Goal: Information Seeking & Learning: Learn about a topic

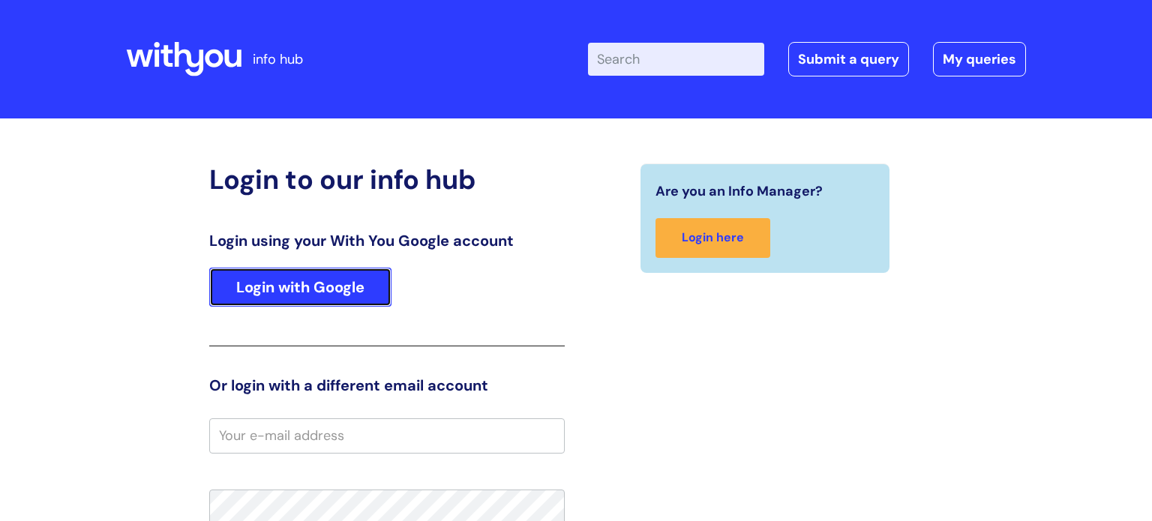
click at [356, 283] on link "Login with Google" at bounding box center [300, 287] width 182 height 39
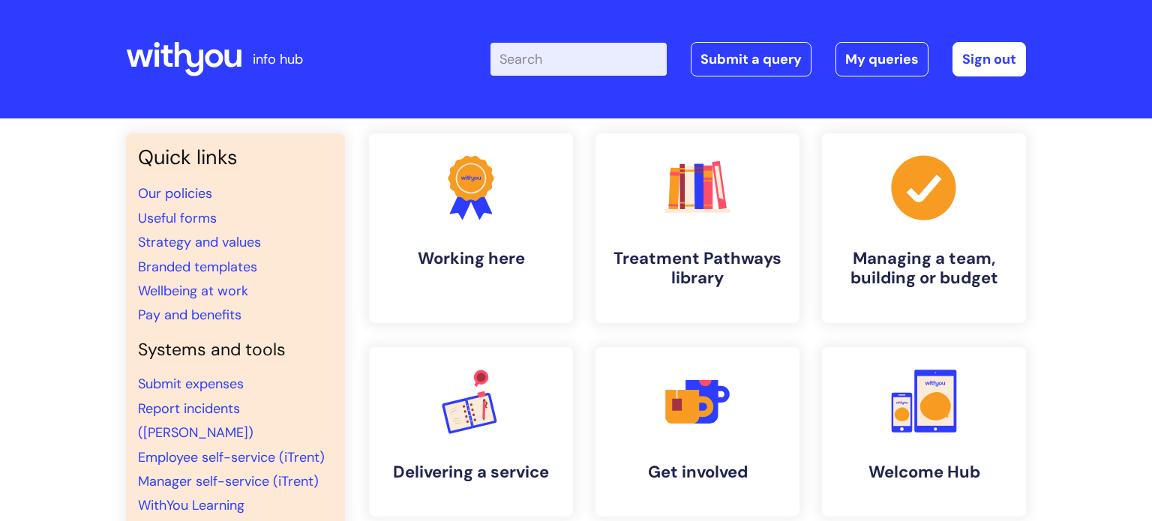
click at [591, 65] on input "Enter your search term here..." at bounding box center [579, 59] width 176 height 33
type input "p"
type input "depression over winter"
click button "Search" at bounding box center [0, 0] width 0 height 0
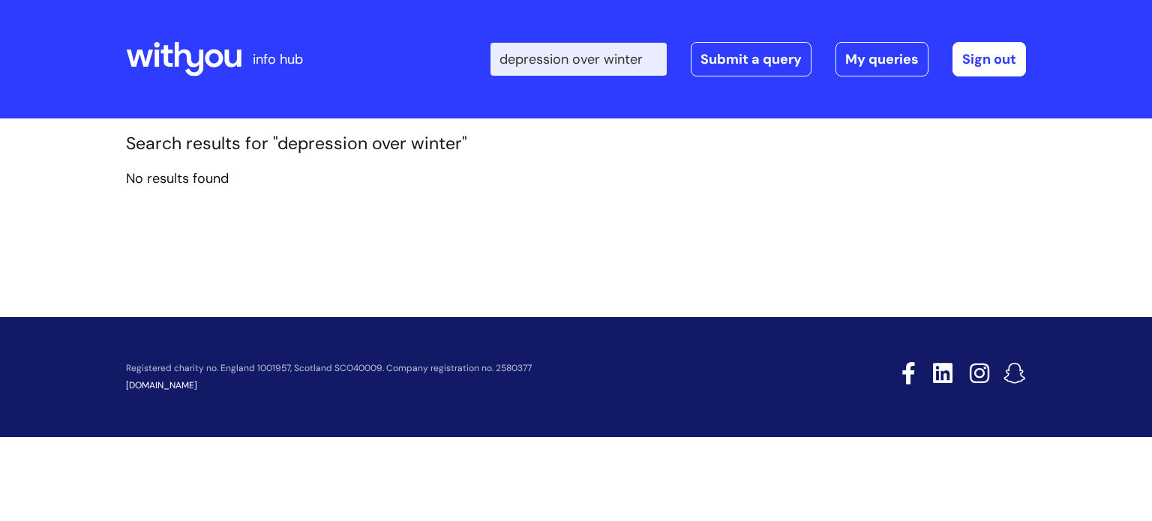
click at [647, 70] on input "[MEDICAL_DATA] over winter" at bounding box center [579, 59] width 176 height 33
drag, startPoint x: 615, startPoint y: 59, endPoint x: 554, endPoint y: 68, distance: 61.4
click at [554, 68] on input "[MEDICAL_DATA] over winter" at bounding box center [579, 59] width 176 height 33
type input "winter"
click button "Search" at bounding box center [0, 0] width 0 height 0
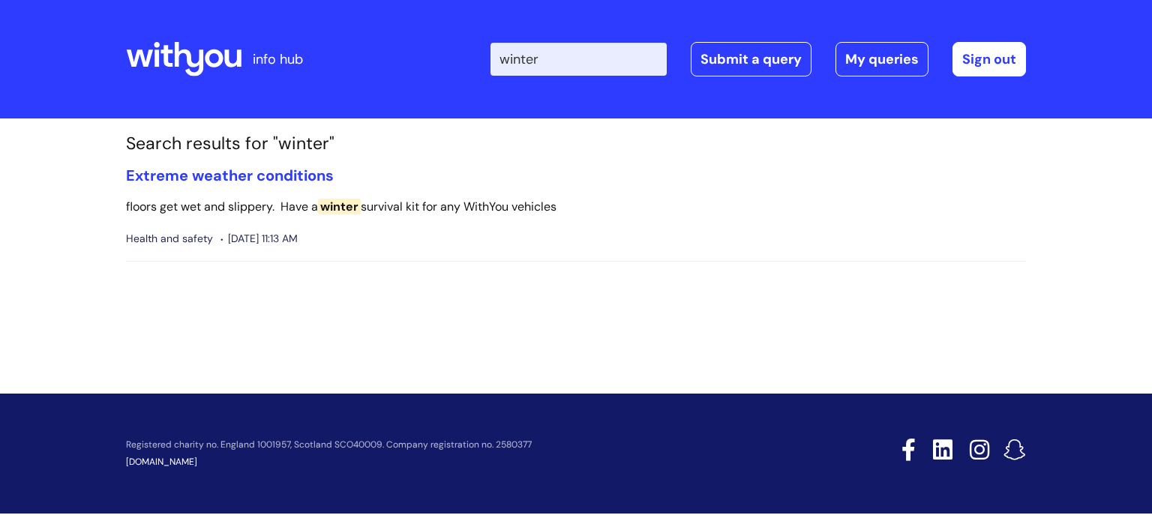
drag, startPoint x: 573, startPoint y: 57, endPoint x: 463, endPoint y: 36, distance: 112.2
click at [463, 36] on div "Enter your search term here... winter Search Submit a query My queries Welcome …" at bounding box center [688, 59] width 677 height 89
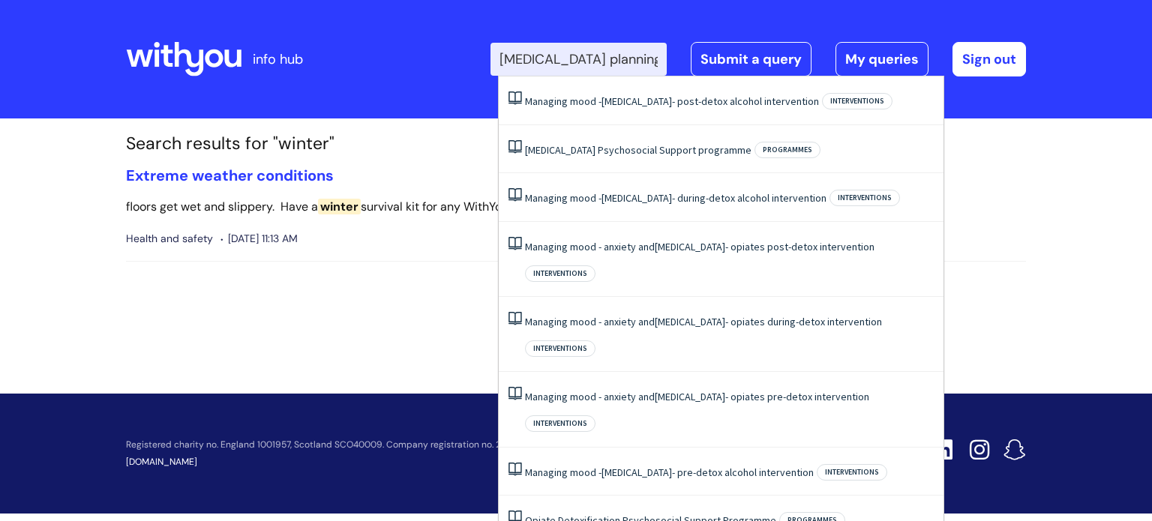
type input "[MEDICAL_DATA] planning"
click button "Search" at bounding box center [0, 0] width 0 height 0
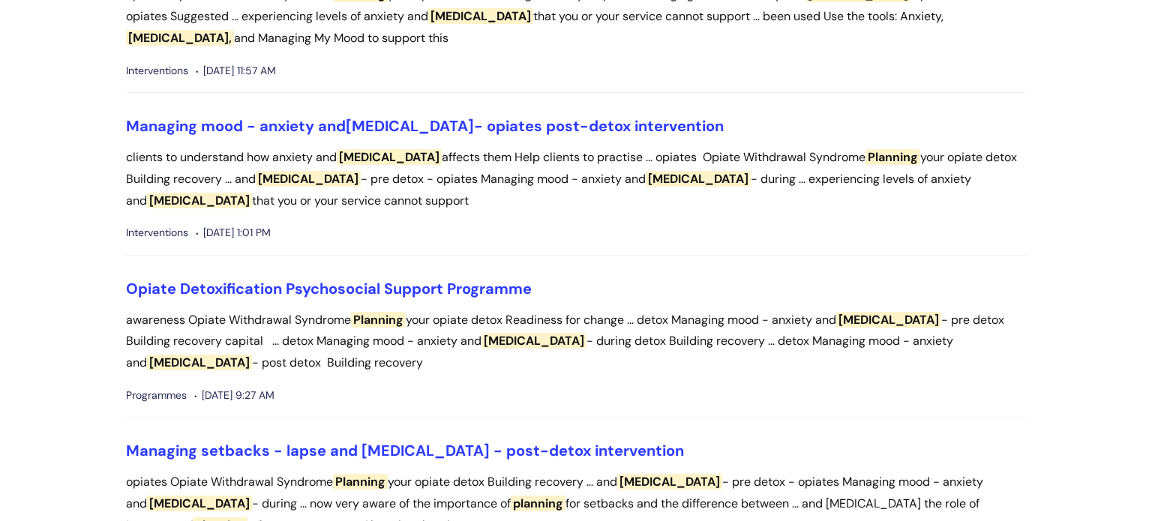
scroll to position [1019, 0]
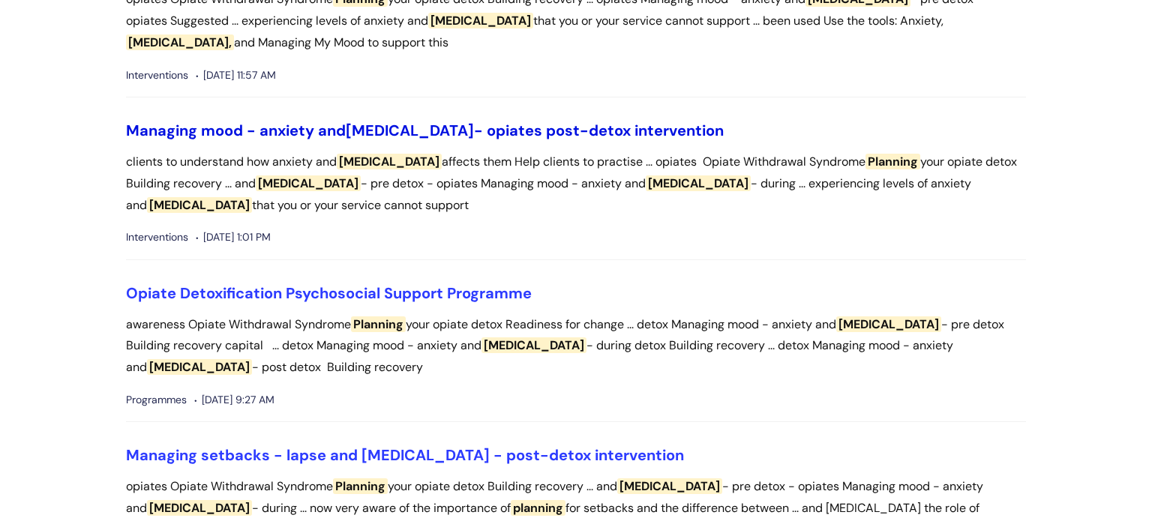
click at [581, 131] on link "Managing mood - anxiety and [MEDICAL_DATA] - opiates post-detox intervention" at bounding box center [425, 131] width 598 height 20
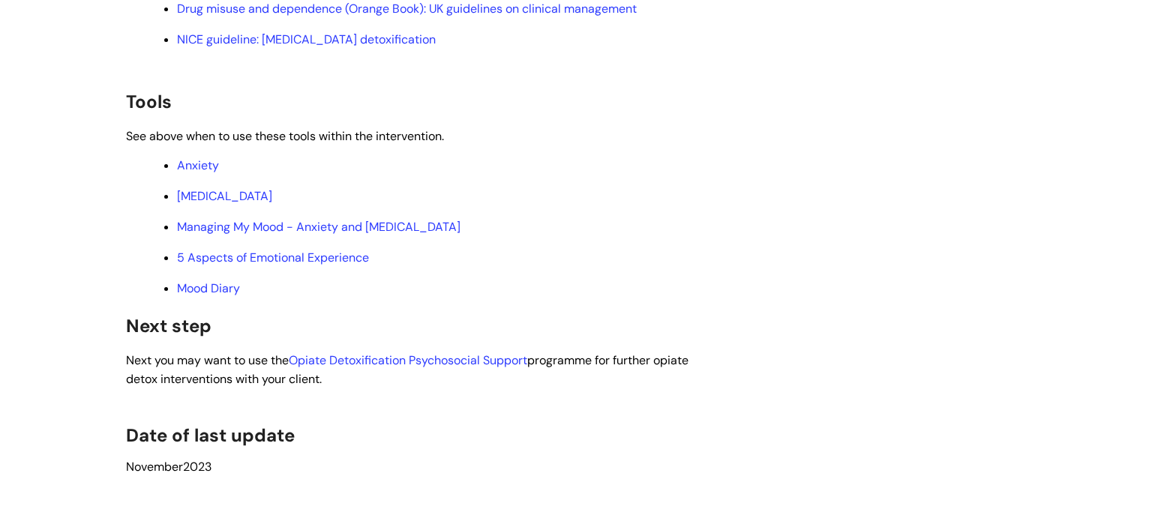
scroll to position [4559, 0]
click at [228, 203] on link "Depression" at bounding box center [224, 196] width 95 height 16
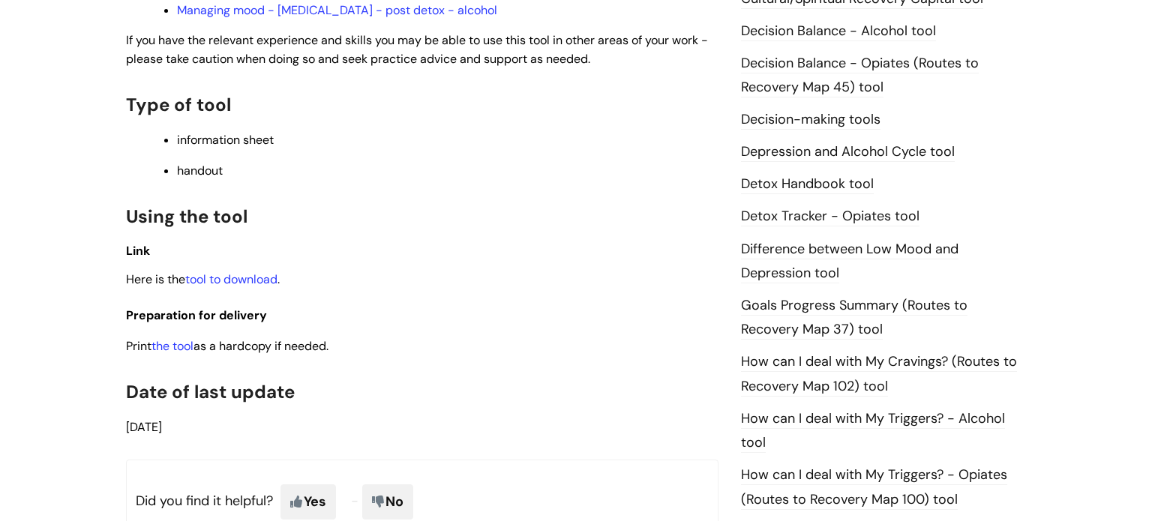
scroll to position [762, 0]
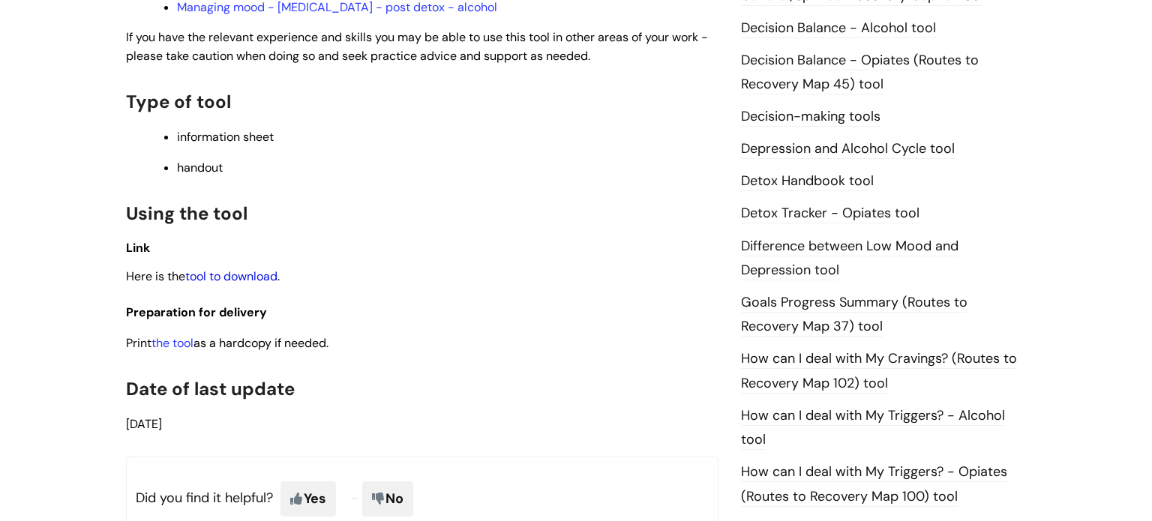
click at [263, 284] on link "tool to download" at bounding box center [231, 277] width 92 height 16
